Goal: Find specific page/section: Find specific page/section

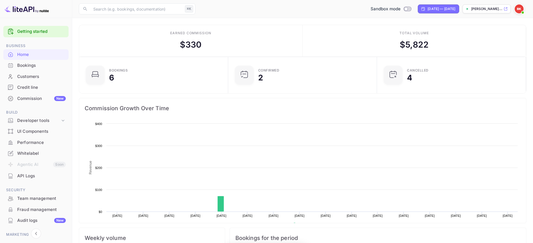
scroll to position [90, 146]
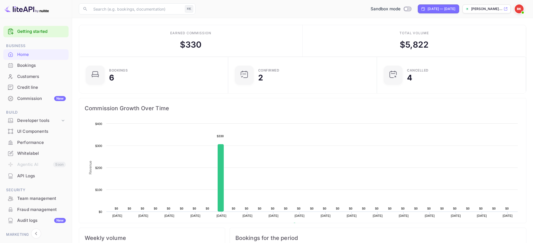
click at [217, 30] on div "Earned commission $ 330" at bounding box center [191, 41] width 224 height 32
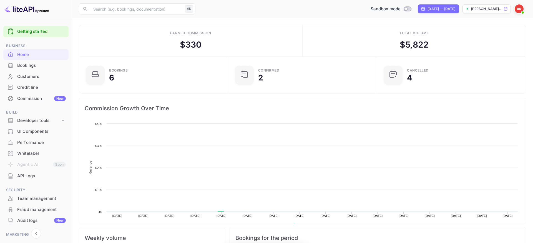
scroll to position [0, 0]
